Goal: Check status

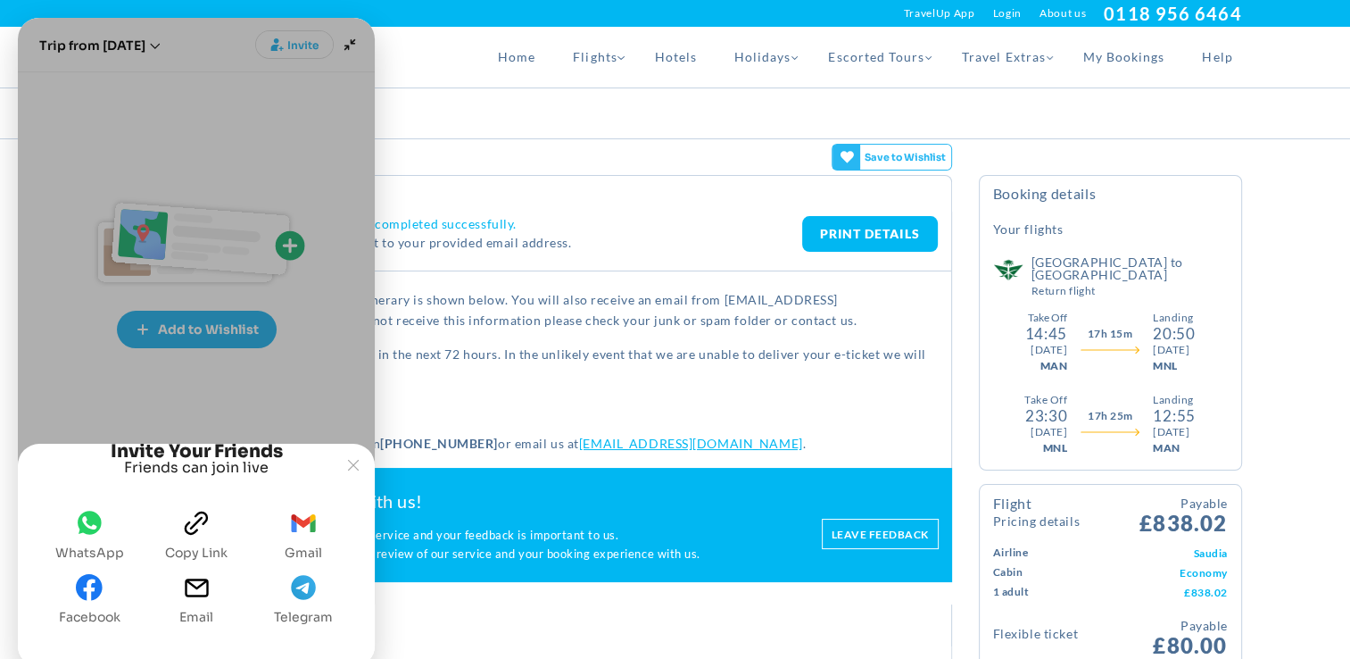
click at [678, 259] on div "Thank You. Your booking has been completed successfully. A confirmation email h…" at bounding box center [485, 241] width 635 height 50
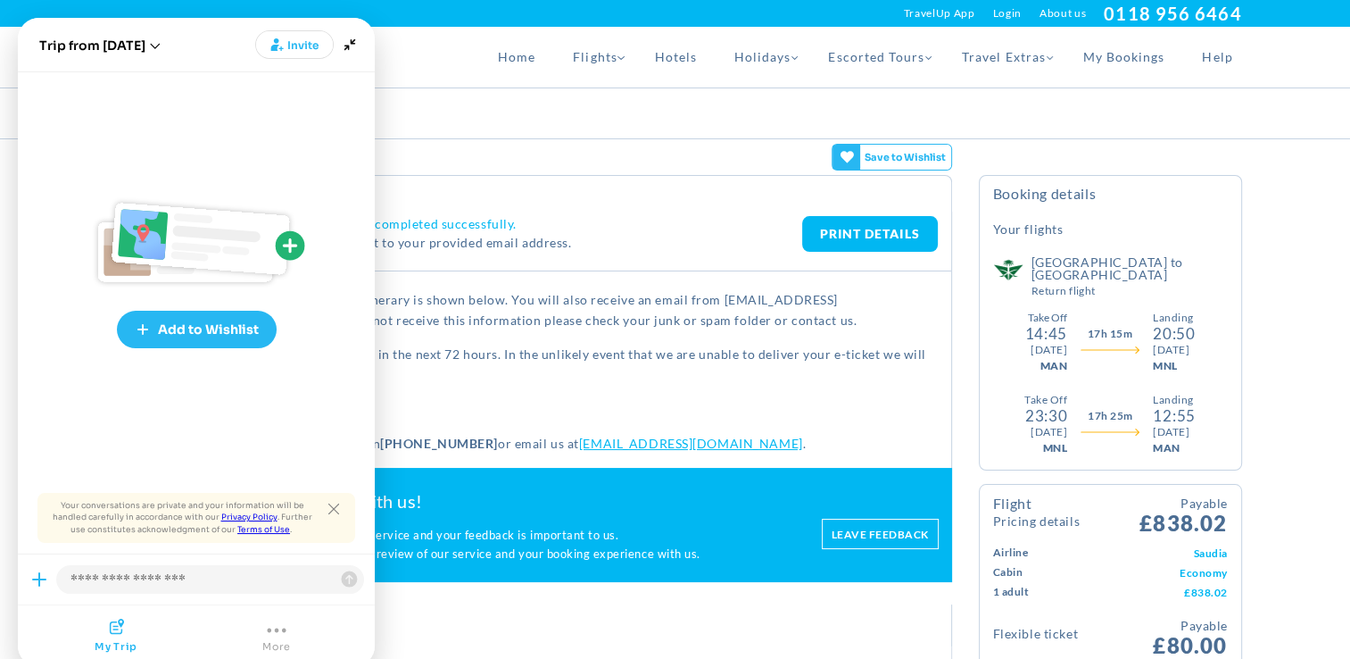
click at [653, 204] on div "Booking Confirmation" at bounding box center [530, 193] width 843 height 37
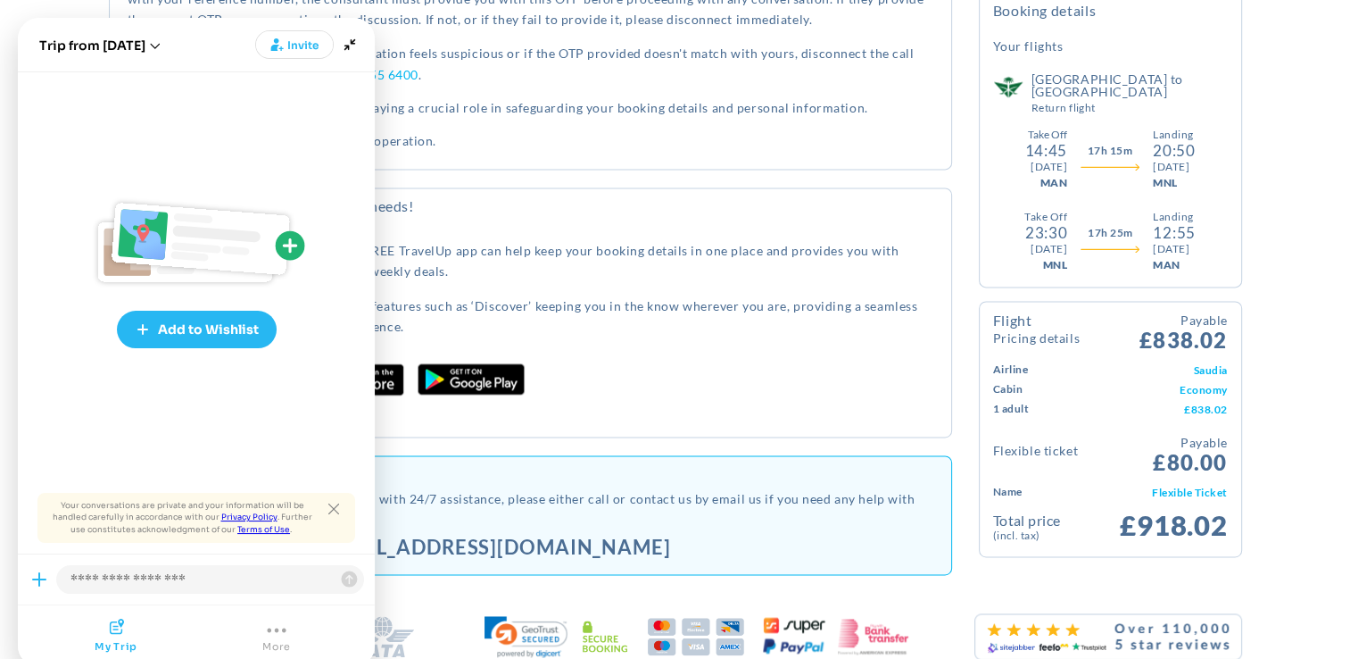
scroll to position [2522, 0]
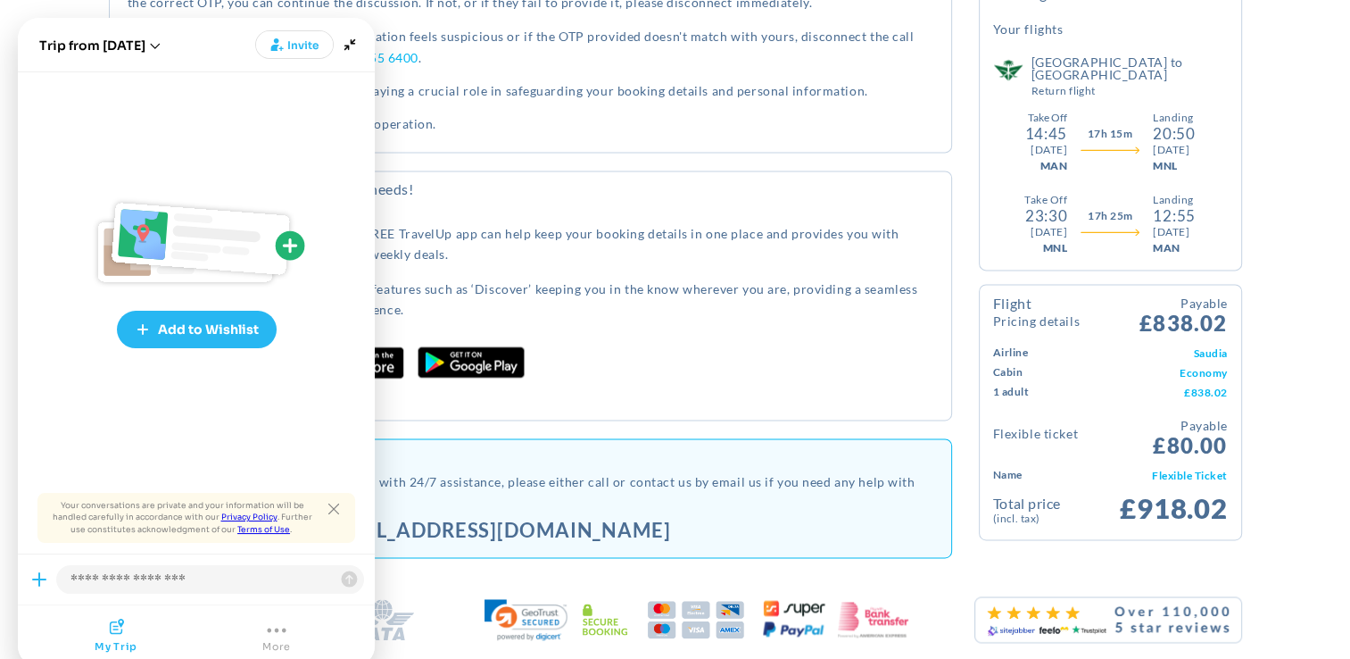
click at [777, 311] on p "It has handy features such as ‘Discover’ keeping you in the know wherever you a…" at bounding box center [617, 299] width 641 height 42
click at [579, 309] on p "It has handy features such as ‘Discover’ keeping you in the know wherever you a…" at bounding box center [617, 299] width 641 height 42
click at [353, 50] on icon "Minimize" at bounding box center [349, 44] width 25 height 25
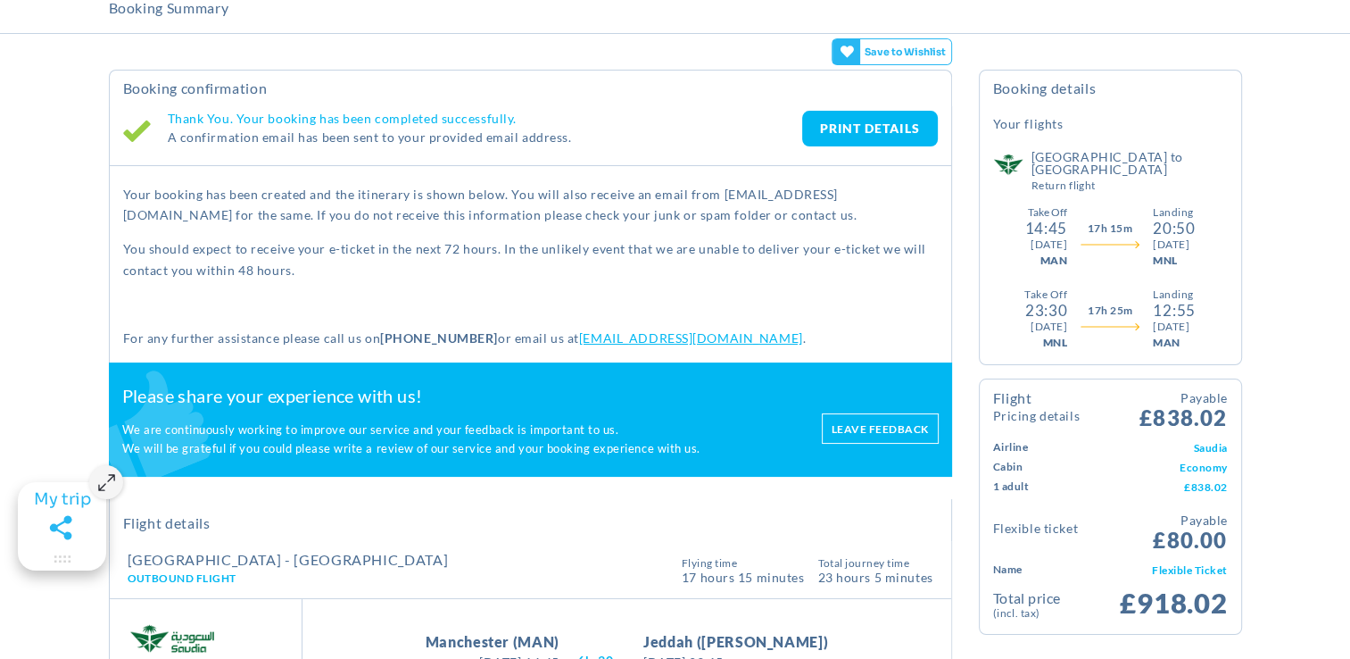
scroll to position [104, 0]
